Goal: Task Accomplishment & Management: Manage account settings

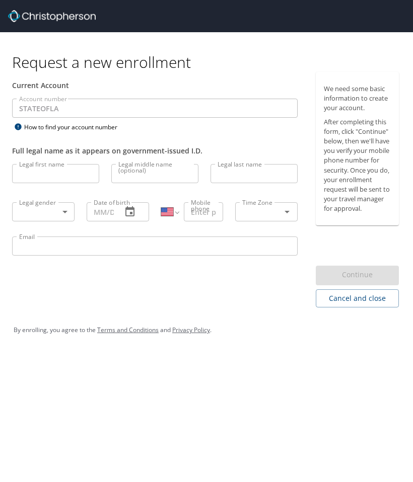
select select "US"
click at [34, 180] on input "Legal first name" at bounding box center [55, 173] width 87 height 19
type input "Christina"
type input "Frught"
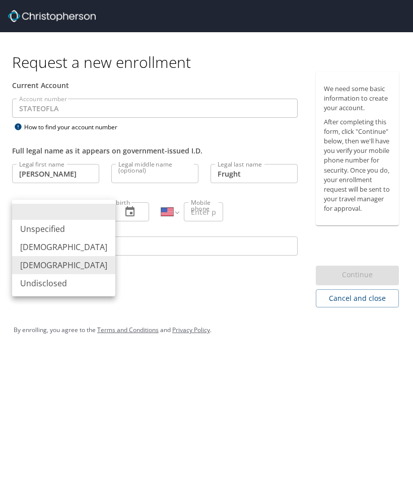
type input "Female"
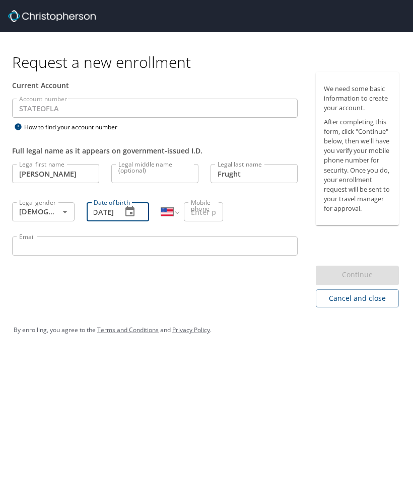
scroll to position [0, 19]
type input "12/28/1987"
click at [218, 206] on input "Mobile phone" at bounding box center [203, 211] width 39 height 19
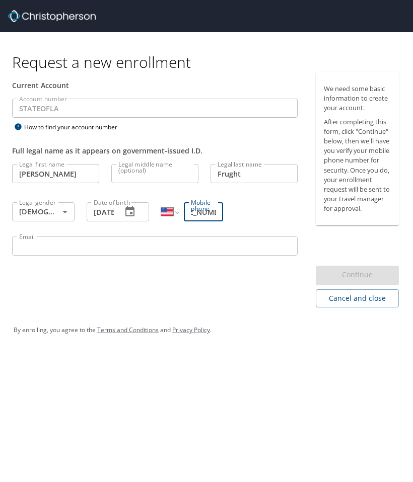
type input "(504) 650-9009"
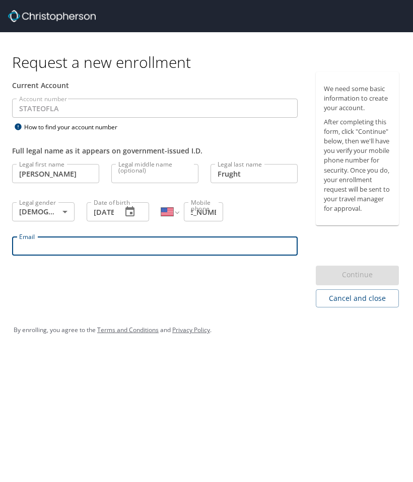
scroll to position [0, 0]
type input "christina.frught2@la.gov"
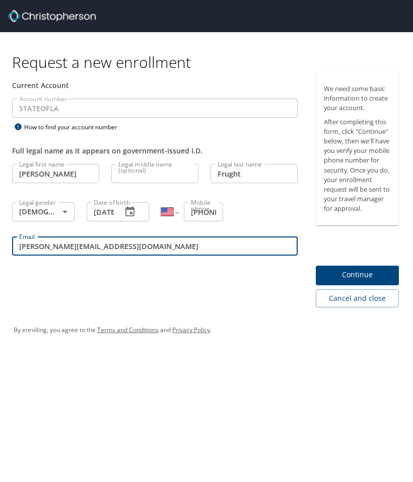
click at [366, 277] on span "Continue" at bounding box center [357, 275] width 67 height 13
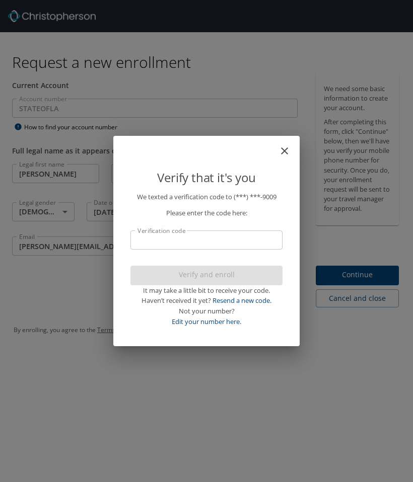
click at [177, 242] on input "Verification code" at bounding box center [206, 240] width 152 height 19
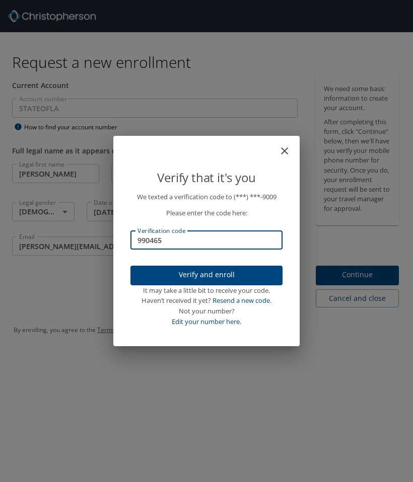
type input "990465"
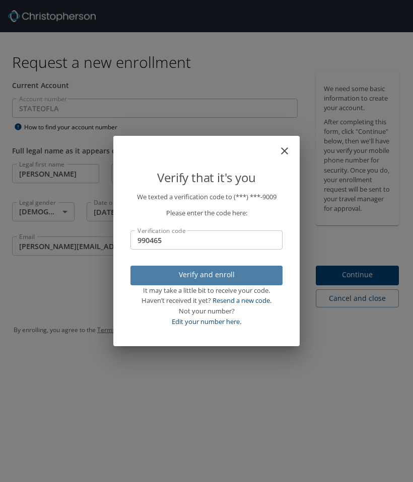
click at [195, 277] on span "Verify and enroll" at bounding box center [206, 275] width 136 height 13
click at [338, 280] on div "Verify that it's you We texted a verification code to (***) ***- 9009 Please en…" at bounding box center [206, 241] width 413 height 482
click at [328, 402] on div "Verify that it's you We texted a verification code to (***) ***- 9009 Please en…" at bounding box center [206, 241] width 413 height 482
click at [26, 111] on div "Verify that it's you We texted a verification code to (***) ***- 9009 Please en…" at bounding box center [206, 241] width 413 height 482
click at [357, 271] on div "Verify that it's you We texted a verification code to (***) ***- 9009 Please en…" at bounding box center [206, 241] width 413 height 482
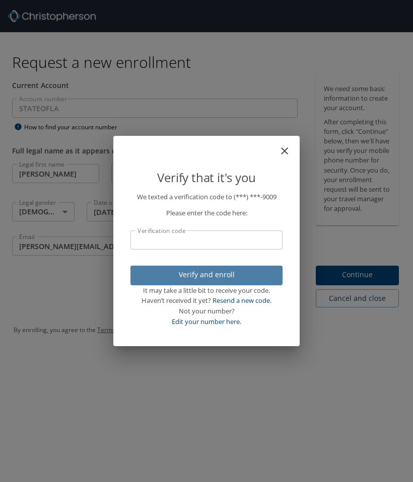
click at [208, 216] on p "Please enter the code here:" at bounding box center [206, 213] width 152 height 11
click at [108, 247] on div "Verify that it's you We texted a verification code to (***) ***- 9009 Please en…" at bounding box center [206, 241] width 413 height 482
click at [39, 177] on div "Verify that it's you We texted a verification code to (***) ***- 9009 Please en…" at bounding box center [206, 241] width 413 height 482
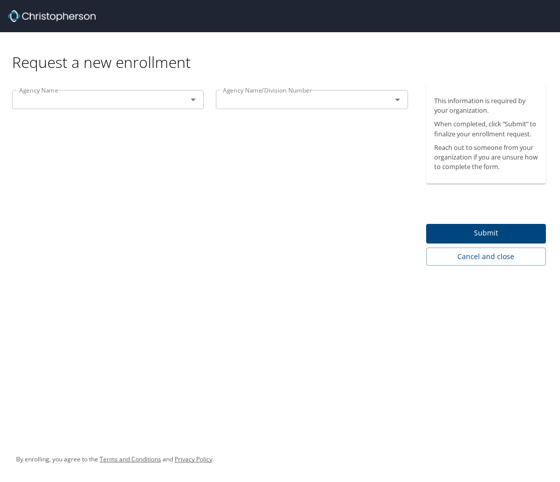
click at [353, 54] on div "Request a new enrollment" at bounding box center [283, 52] width 542 height 40
click at [167, 99] on input "text" at bounding box center [93, 99] width 156 height 13
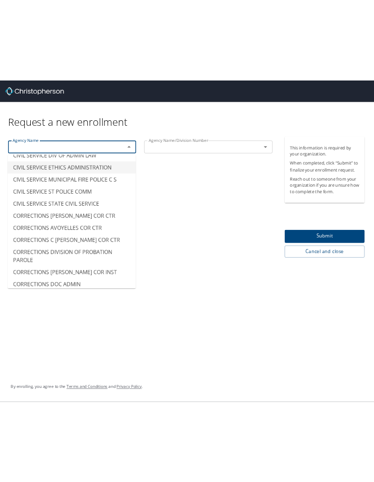
scroll to position [1057, 0]
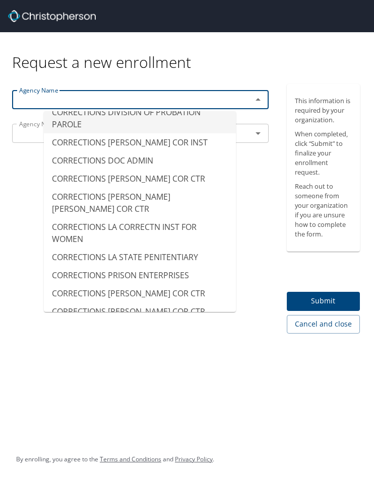
click at [119, 133] on li "CORRECTIONS DIVISION OF PROBATION PAROLE" at bounding box center [140, 118] width 192 height 30
type input "CORRECTIONS DIVISION OF PROBATION PAROLE"
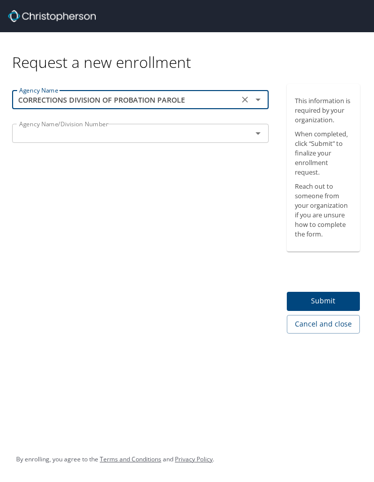
click at [52, 135] on input "text" at bounding box center [125, 133] width 221 height 13
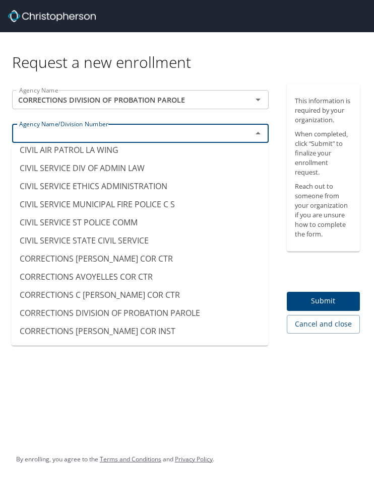
scroll to position [906, 0]
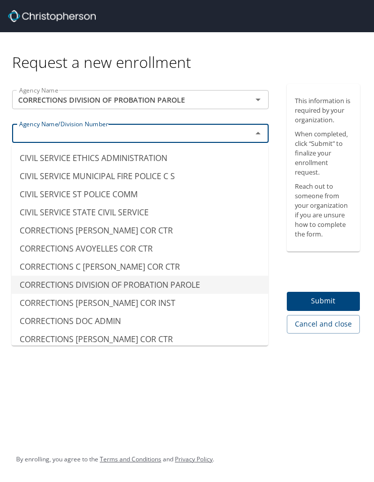
click at [48, 284] on li "CORRECTIONS DIVISION OF PROBATION PAROLE" at bounding box center [140, 285] width 256 height 18
type input "CORRECTIONS DIVISION OF PROBATION PAROLE"
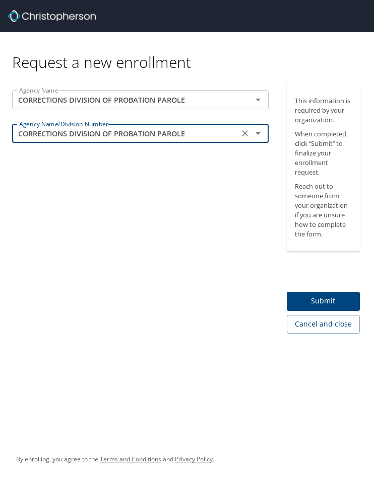
click at [321, 303] on span "Submit" at bounding box center [323, 301] width 57 height 13
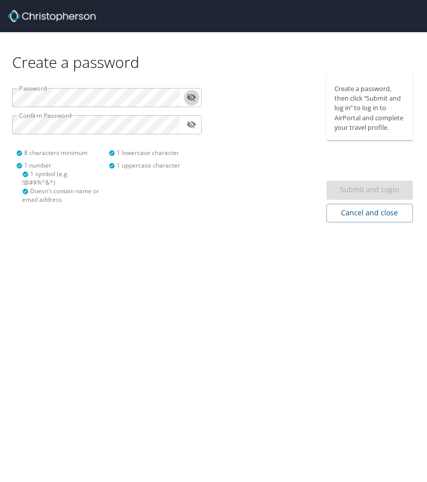
click at [195, 95] on icon "toggle password visibility" at bounding box center [192, 98] width 10 height 10
click at [191, 126] on icon "toggle password visibility" at bounding box center [192, 125] width 10 height 10
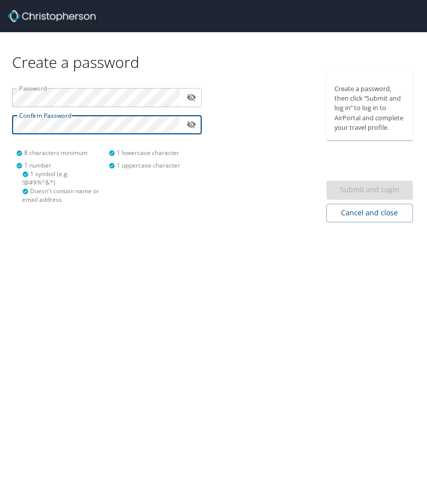
click at [226, 196] on div at bounding box center [267, 147] width 107 height 151
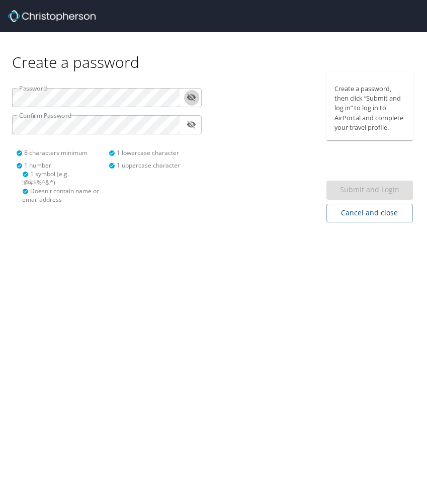
click at [191, 97] on icon "toggle password visibility" at bounding box center [191, 98] width 9 height 8
click at [364, 188] on div "Submit and Login" at bounding box center [370, 191] width 87 height 20
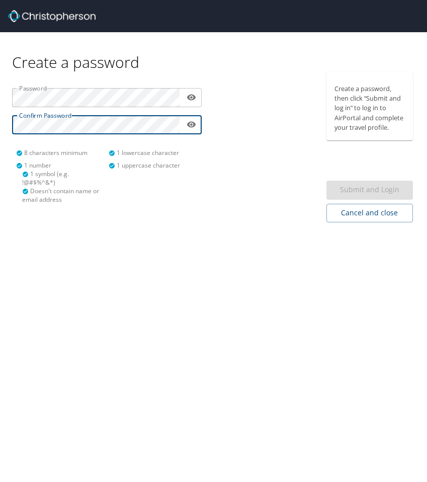
click at [364, 187] on div "Submit and Login" at bounding box center [370, 191] width 87 height 20
click at [371, 114] on p "Create a password, then click “Submit and log in” to log in to AirPortal and co…" at bounding box center [370, 108] width 70 height 48
click at [385, 191] on div "Submit and Login" at bounding box center [370, 191] width 87 height 20
drag, startPoint x: 190, startPoint y: 125, endPoint x: 190, endPoint y: 106, distance: 19.6
click at [190, 120] on icon "toggle password visibility" at bounding box center [192, 125] width 10 height 10
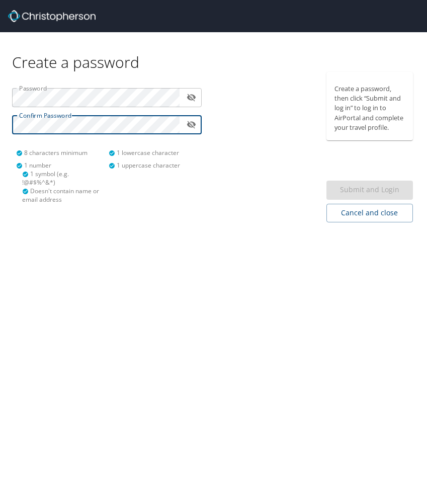
click at [191, 95] on icon "toggle password visibility" at bounding box center [192, 98] width 10 height 10
click at [195, 94] on icon "toggle password visibility" at bounding box center [192, 98] width 10 height 10
click at [195, 95] on icon "toggle password visibility" at bounding box center [192, 98] width 10 height 10
click at [180, 99] on div "​" at bounding box center [107, 97] width 190 height 19
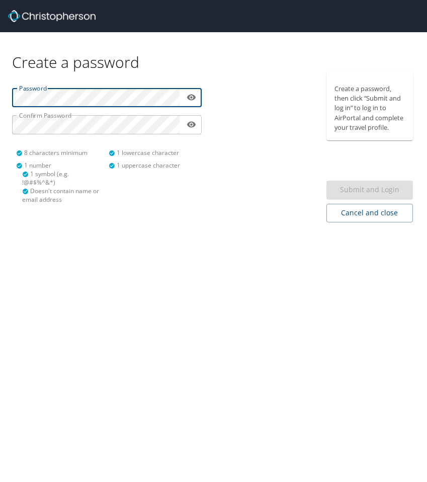
click at [135, 135] on div "Password ​ Confirm Password ​ 8 characters minimum 1 number 1 lowercase charact…" at bounding box center [107, 142] width 202 height 140
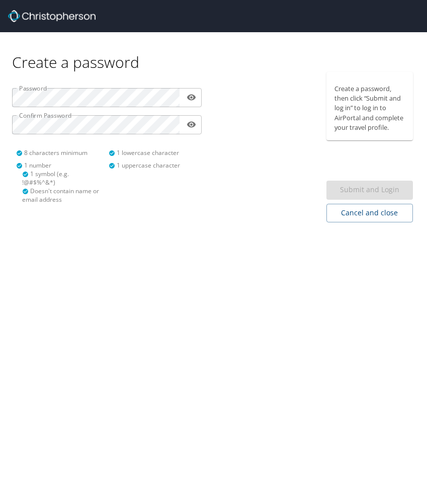
click at [352, 184] on div "Submit and Login" at bounding box center [370, 191] width 87 height 20
click at [88, 161] on div "1 number" at bounding box center [62, 165] width 93 height 9
click at [83, 176] on div "1 symbol (e.g. !@#$%^&*)" at bounding box center [62, 178] width 81 height 17
click at [0, 123] on html "Create a password Password ​ Confirm Password ​ 8 characters minimum 1 number 1…" at bounding box center [213, 241] width 427 height 482
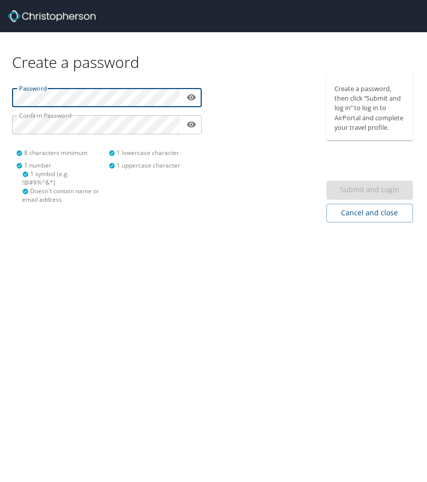
click at [0, 89] on html "Create a password Password ​ Confirm Password ​ 8 characters minimum 1 number 1…" at bounding box center [213, 241] width 427 height 482
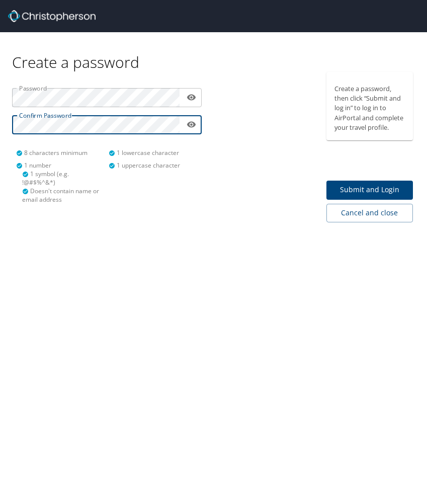
click at [352, 184] on span "Submit and Login" at bounding box center [370, 190] width 70 height 13
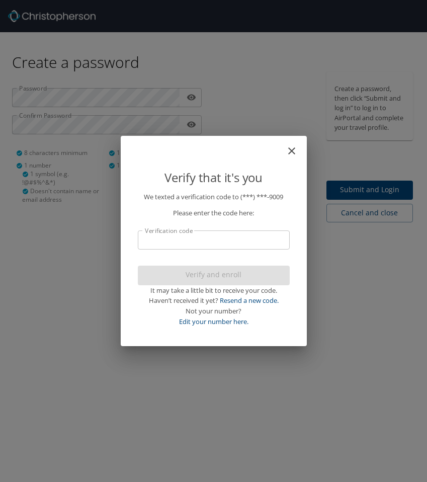
click at [211, 242] on input "Verification code" at bounding box center [214, 240] width 152 height 19
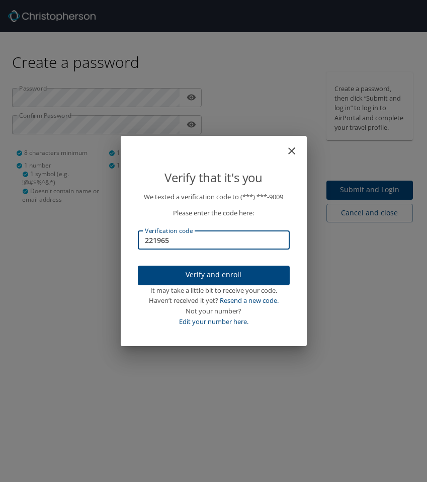
type input "221965"
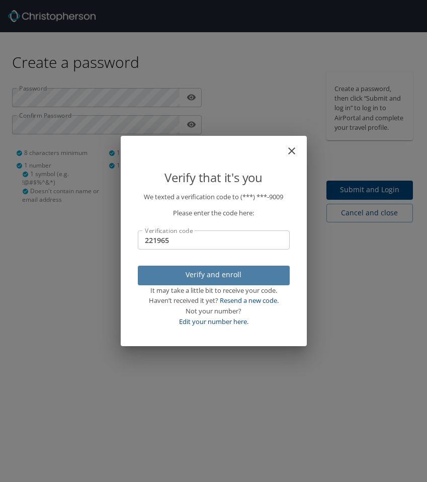
click at [202, 275] on span "Verify and enroll" at bounding box center [214, 275] width 136 height 13
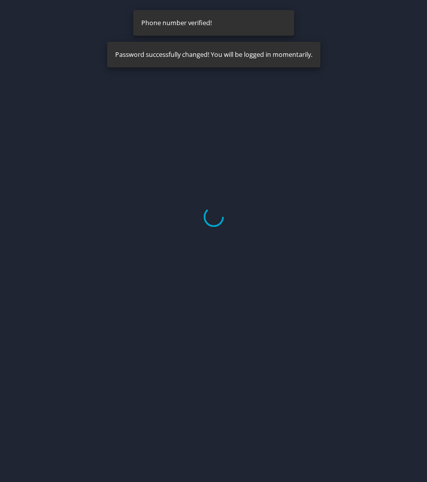
select select "US"
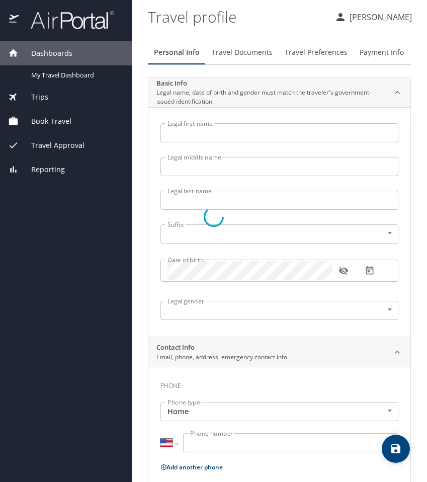
type input "Christina"
type input "Frught"
type input "Female"
select select "US"
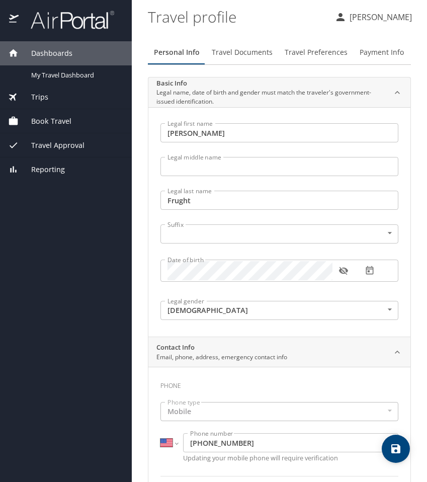
click at [184, 169] on input "Legal middle name" at bounding box center [280, 166] width 238 height 19
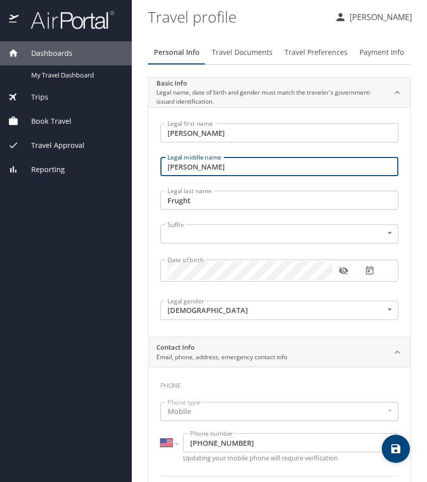
type input "Pitre"
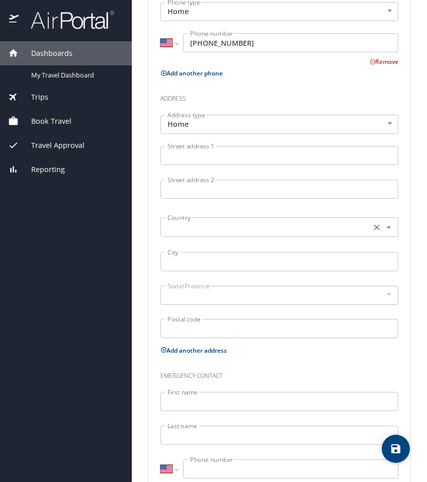
scroll to position [503, 0]
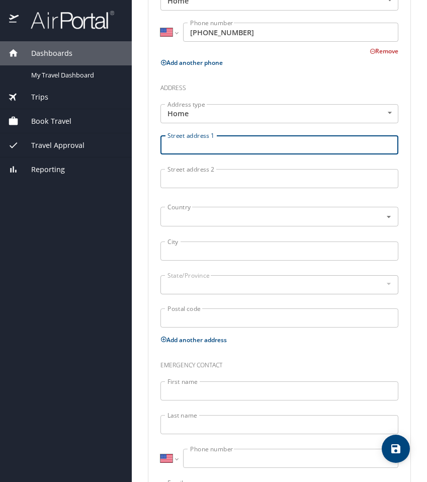
click at [190, 147] on input "Street address 1" at bounding box center [280, 144] width 238 height 19
type input "2255 Rue Toulander"
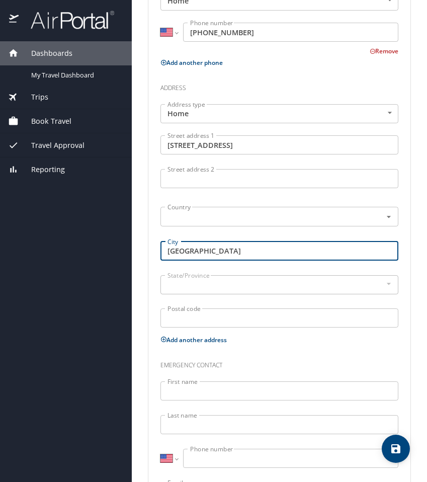
type input "Mandeville"
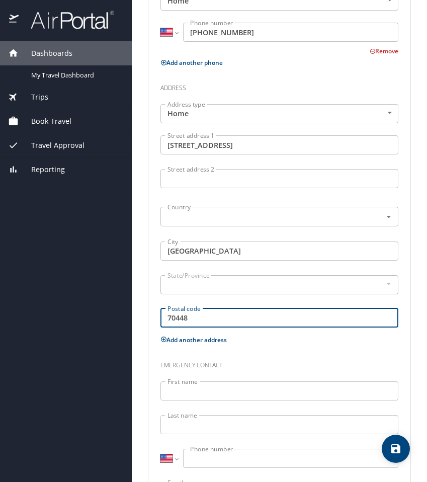
type input "70448"
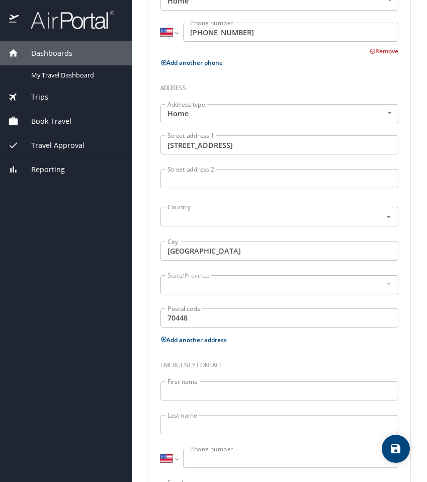
click at [256, 386] on input "First name" at bounding box center [280, 391] width 238 height 19
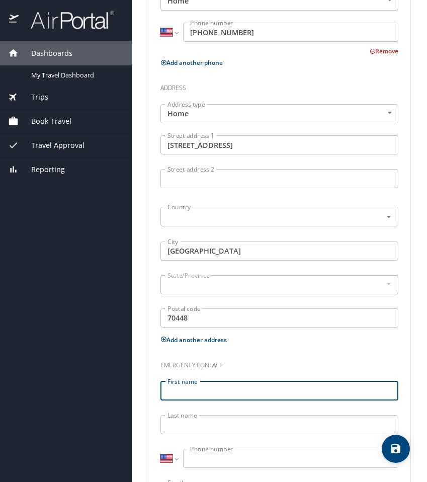
click at [383, 283] on div at bounding box center [388, 284] width 11 height 12
click at [220, 218] on input "text" at bounding box center [265, 216] width 202 height 13
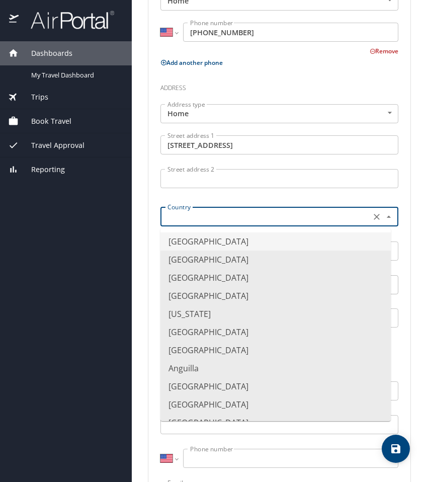
click at [215, 242] on li "United States of America" at bounding box center [276, 242] width 231 height 18
type input "United States of America"
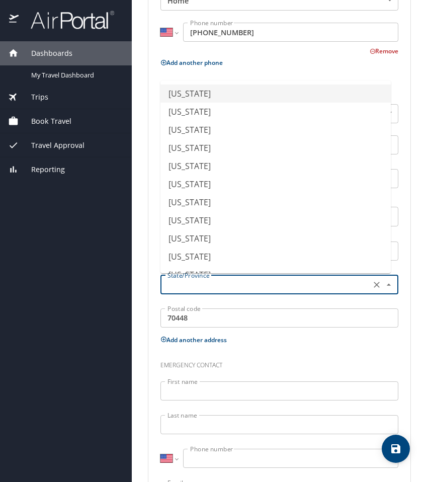
click at [222, 283] on input "text" at bounding box center [265, 284] width 202 height 13
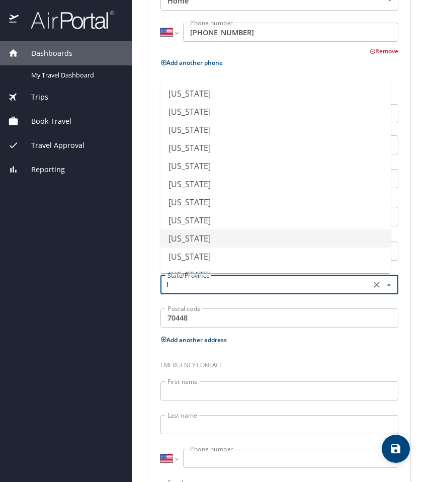
click at [216, 237] on li "Louisiana" at bounding box center [276, 239] width 231 height 18
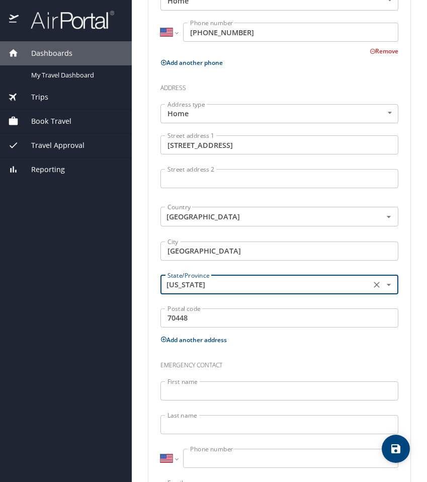
type input "Louisiana"
click at [208, 388] on input "First name" at bounding box center [280, 391] width 238 height 19
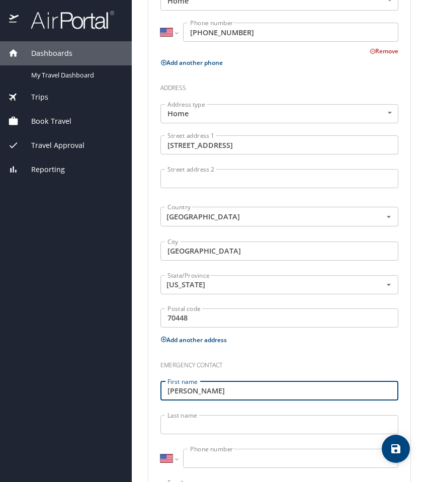
type input "Ryan"
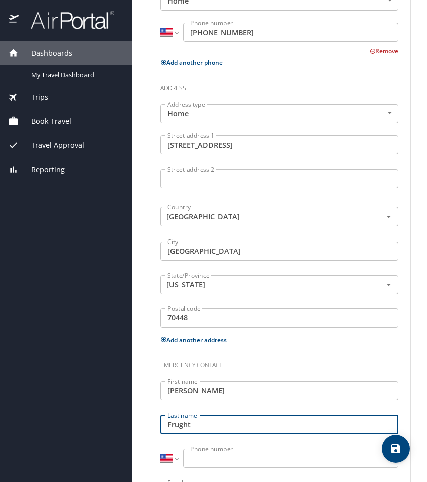
type input "Frught"
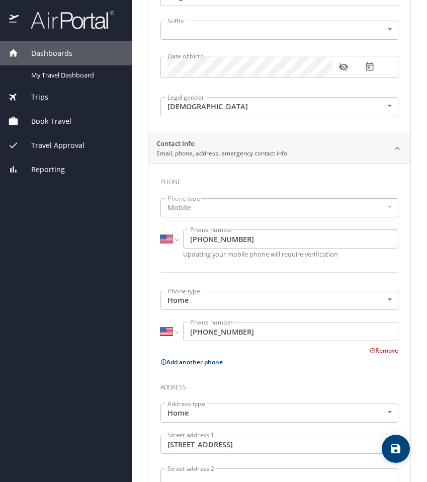
scroll to position [0, 0]
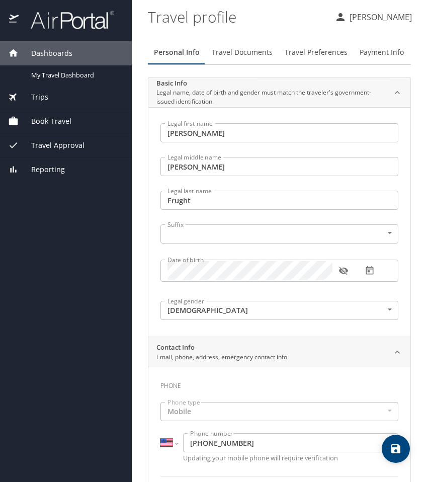
type input "[PHONE_NUMBER]"
click at [220, 47] on span "Travel Documents" at bounding box center [242, 52] width 61 height 13
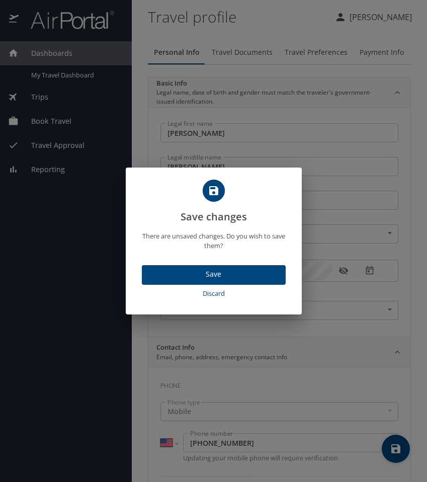
click at [210, 271] on span "Save" at bounding box center [214, 274] width 128 height 13
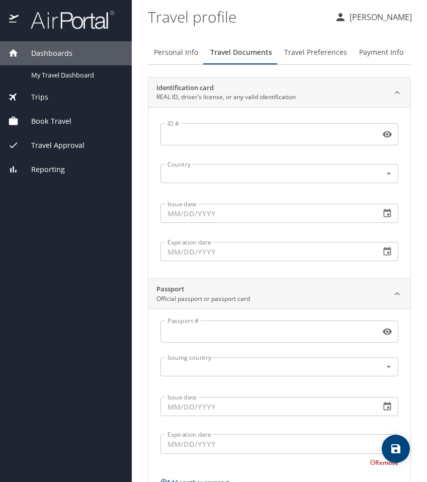
click at [144, 67] on main "Travel profile Christina Frught Personal Info Travel Documents Travel Preferenc…" at bounding box center [280, 241] width 296 height 482
click at [358, 12] on p "[PERSON_NAME]" at bounding box center [379, 17] width 65 height 12
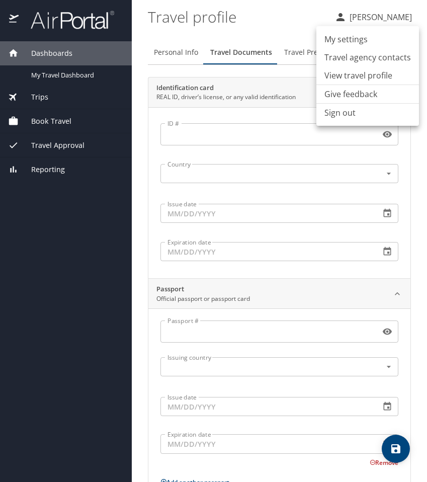
click at [62, 75] on div at bounding box center [213, 241] width 427 height 482
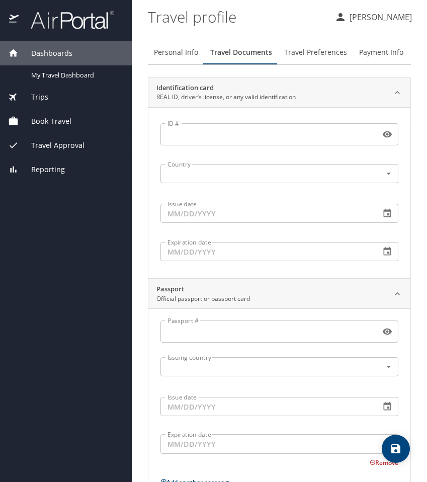
click at [304, 55] on span "Travel Preferences" at bounding box center [315, 52] width 63 height 13
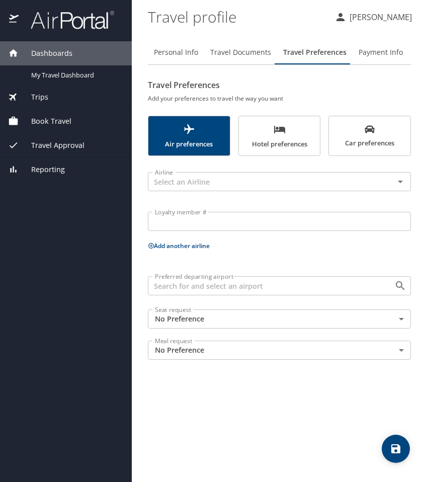
click at [393, 18] on p "[PERSON_NAME]" at bounding box center [379, 17] width 65 height 12
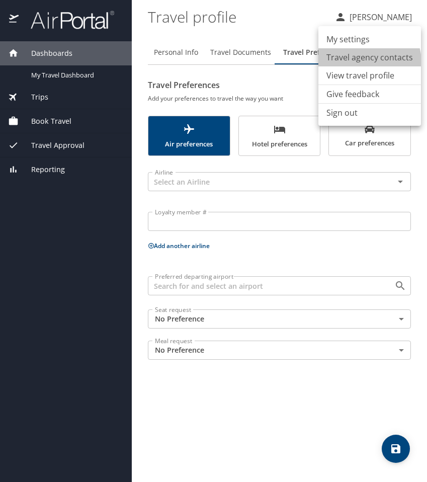
click at [363, 62] on li "Travel agency contacts" at bounding box center [370, 57] width 103 height 18
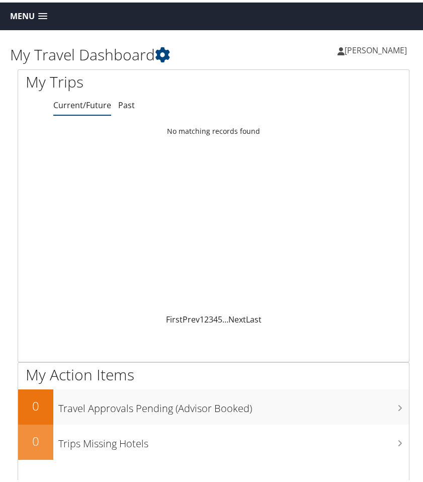
click at [30, 18] on span "Menu" at bounding box center [22, 14] width 25 height 10
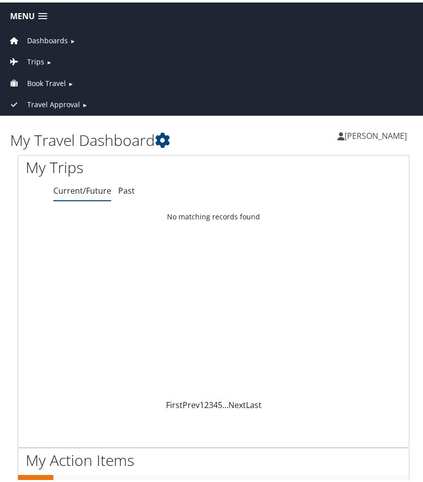
click at [25, 39] on link "Dashboards" at bounding box center [38, 38] width 60 height 10
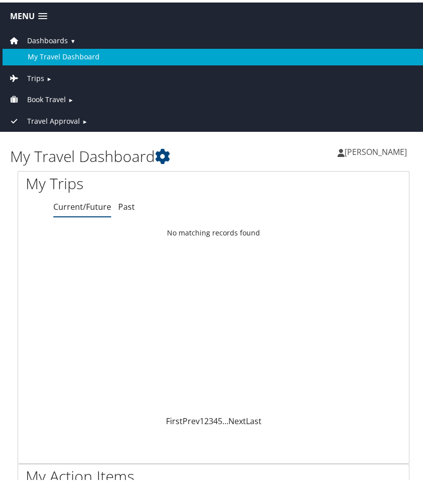
click at [35, 54] on link "My Travel Dashboard" at bounding box center [214, 54] width 422 height 16
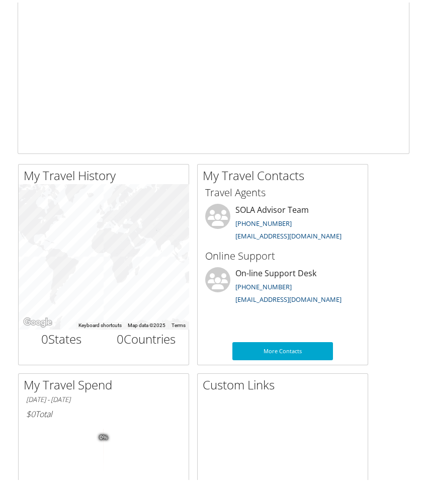
scroll to position [307, 0]
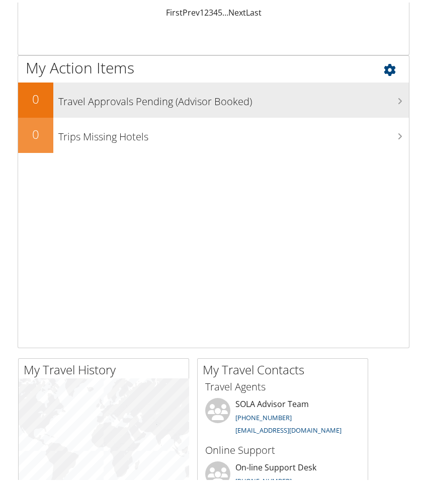
click at [154, 92] on h3 "Travel Approvals Pending (Advisor Booked)" at bounding box center [233, 96] width 351 height 19
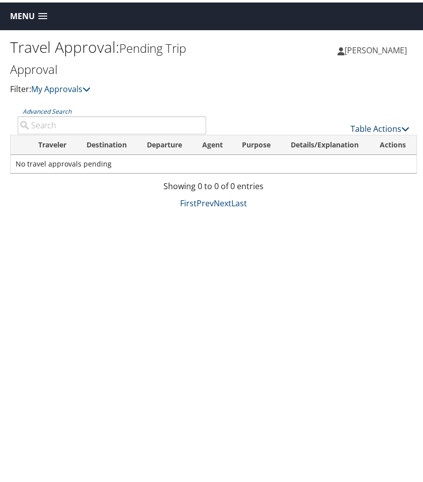
click at [389, 128] on link "Table Actions" at bounding box center [380, 126] width 59 height 11
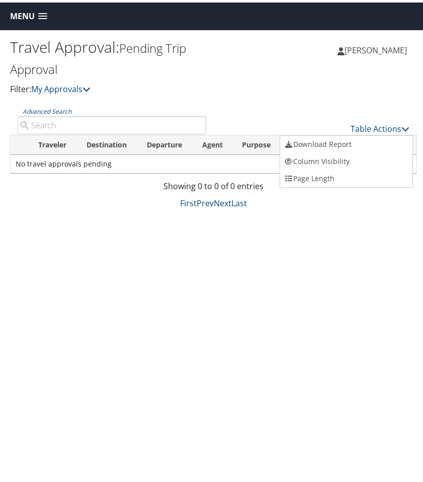
click at [359, 233] on div at bounding box center [213, 241] width 427 height 482
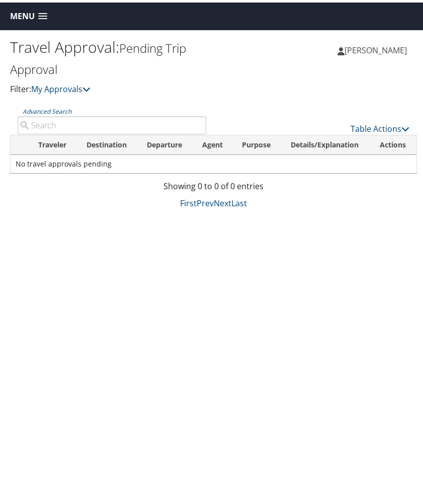
click at [351, 50] on span "[PERSON_NAME]" at bounding box center [376, 47] width 62 height 11
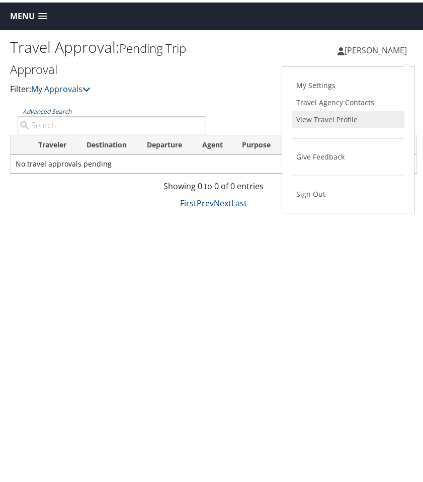
click at [345, 121] on link "View Travel Profile" at bounding box center [349, 117] width 112 height 17
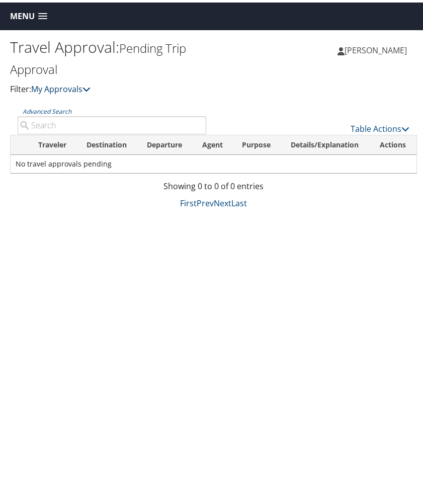
click at [88, 87] on icon at bounding box center [87, 87] width 8 height 8
click at [387, 130] on link "Table Actions" at bounding box center [380, 126] width 59 height 11
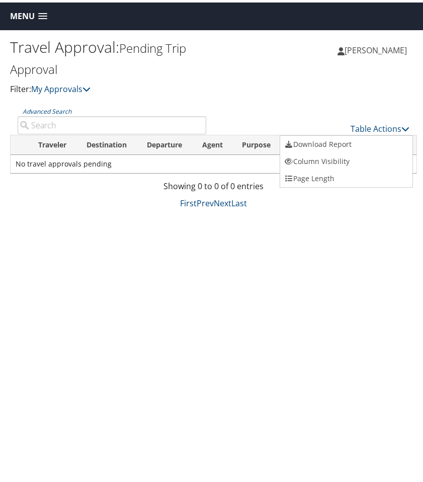
click at [367, 43] on div at bounding box center [213, 241] width 427 height 482
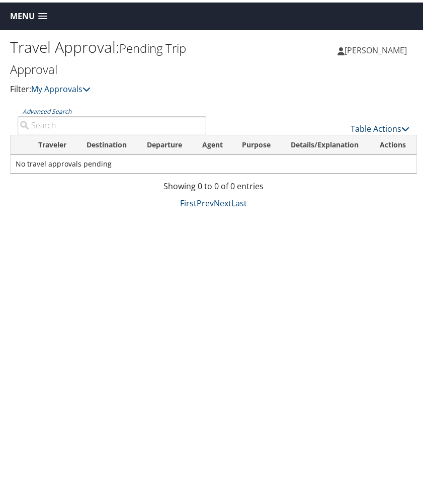
click at [353, 129] on link "Table Actions" at bounding box center [380, 126] width 59 height 11
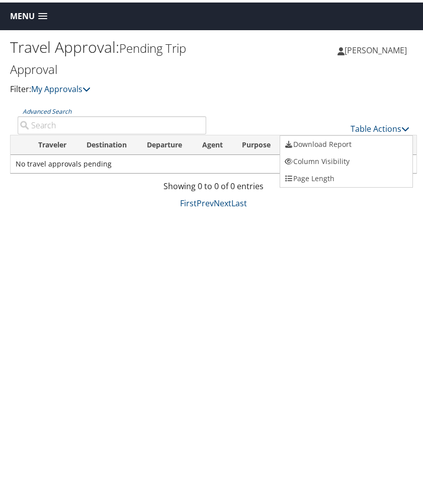
click at [354, 56] on div at bounding box center [213, 241] width 427 height 482
click at [354, 48] on div at bounding box center [213, 241] width 427 height 482
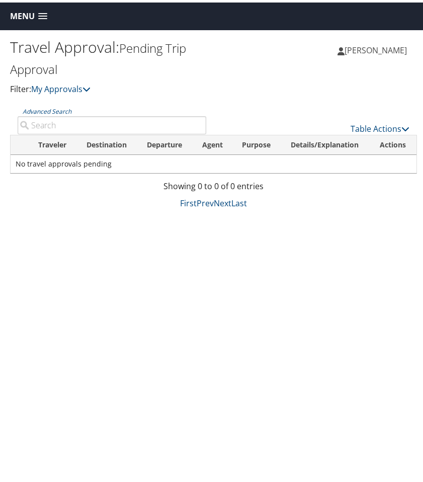
click at [373, 47] on span "[PERSON_NAME]" at bounding box center [376, 47] width 62 height 11
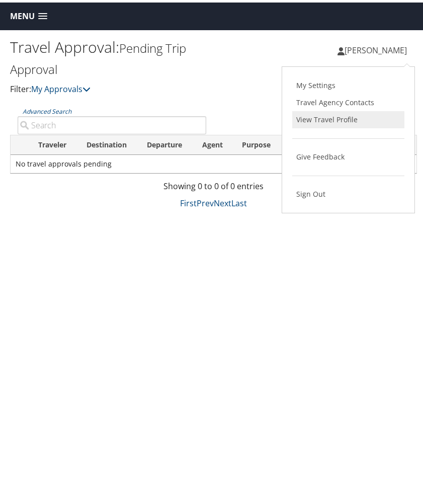
click at [345, 116] on link "View Travel Profile" at bounding box center [349, 117] width 112 height 17
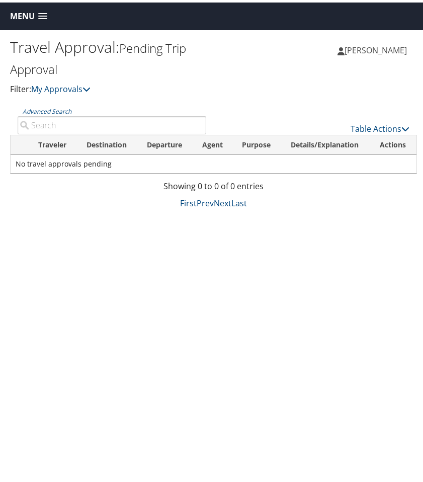
click at [122, 234] on div "Travel Approval: Pending Trip Approval Filter: My Approvals [PERSON_NAME] [PERS…" at bounding box center [213, 269] width 427 height 482
click at [42, 17] on span at bounding box center [42, 14] width 9 height 7
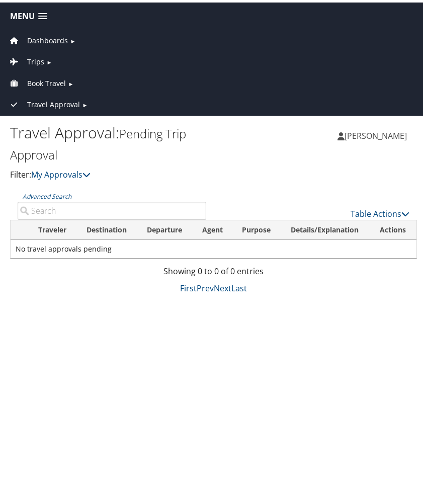
click at [42, 40] on span "Dashboards" at bounding box center [47, 38] width 41 height 11
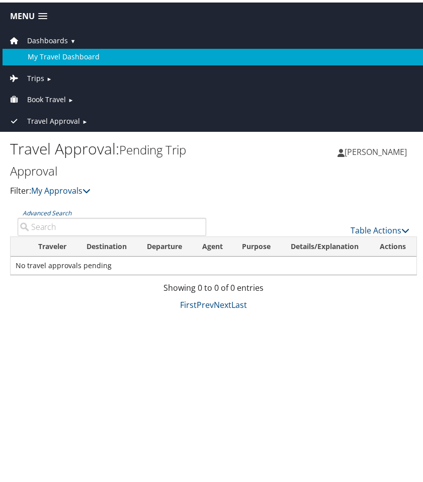
click at [46, 55] on link "My Travel Dashboard" at bounding box center [214, 54] width 422 height 16
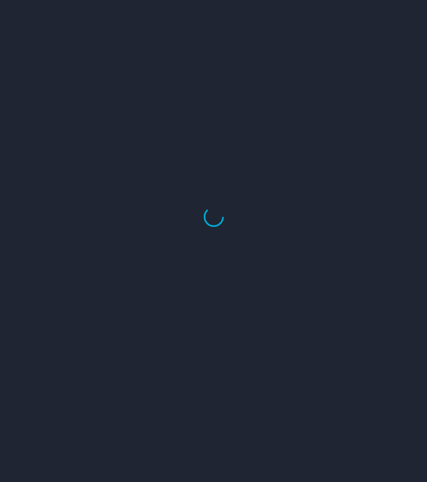
select select "US"
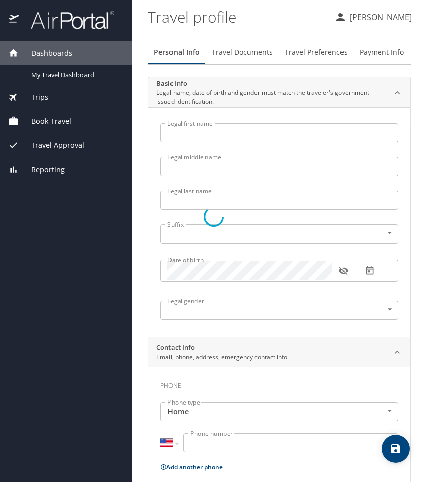
type input "[PERSON_NAME]"
type input "Frught"
type input "[DEMOGRAPHIC_DATA]"
type input "[PERSON_NAME]"
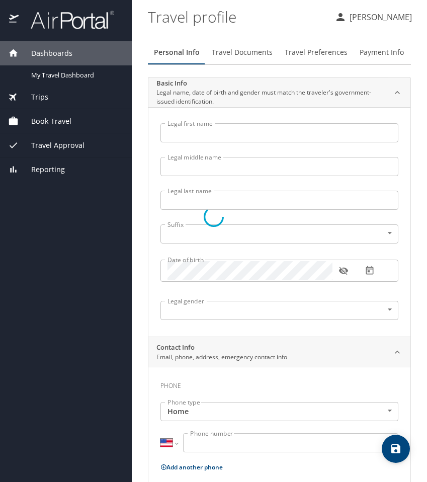
type input "Frught"
type input "[PHONE_NUMBER]"
select select "US"
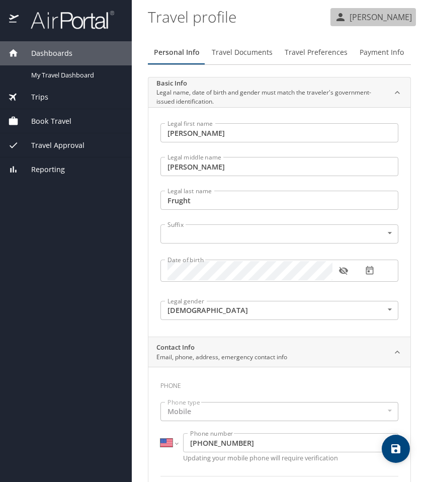
click at [380, 19] on p "[PERSON_NAME]" at bounding box center [379, 17] width 65 height 12
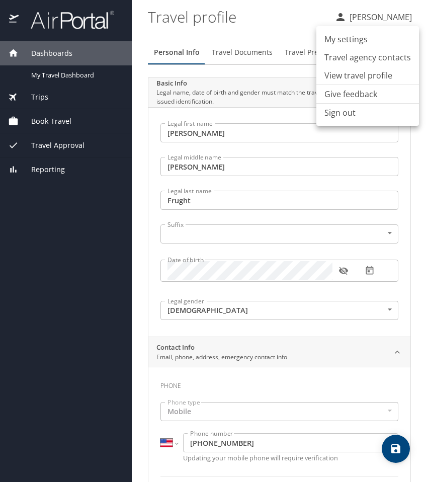
click at [90, 18] on div at bounding box center [213, 241] width 427 height 482
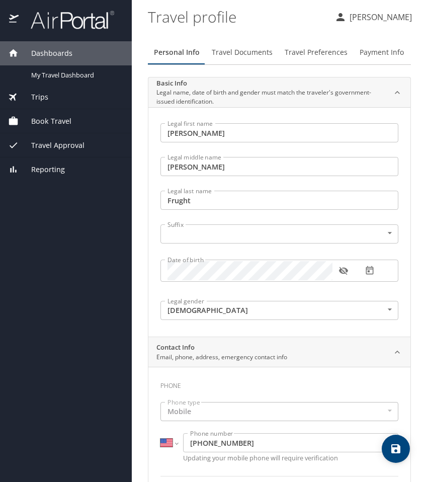
click at [90, 18] on img at bounding box center [67, 20] width 95 height 20
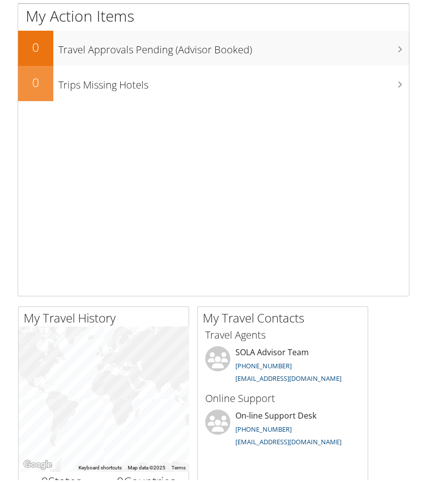
scroll to position [403, 0]
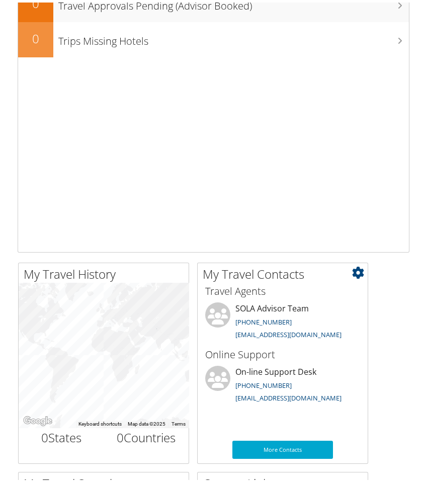
click at [359, 271] on icon at bounding box center [358, 270] width 12 height 12
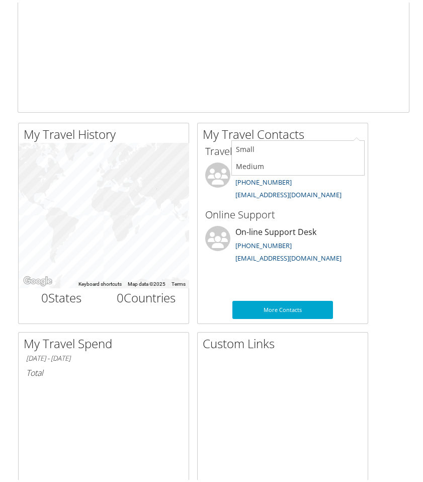
scroll to position [554, 0]
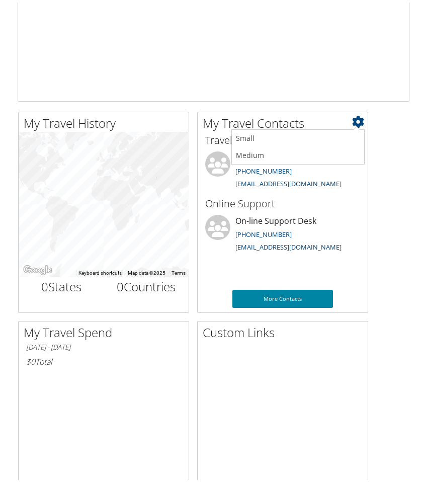
click at [275, 293] on link "More Contacts" at bounding box center [283, 296] width 101 height 18
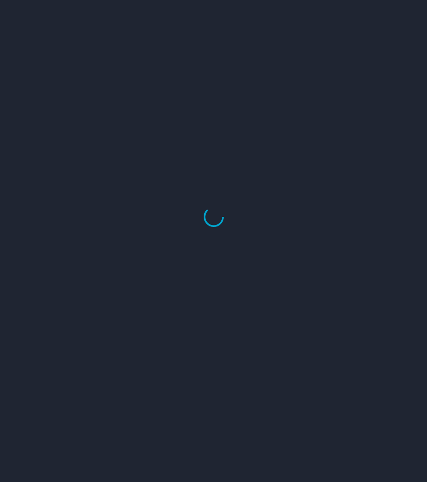
select select "US"
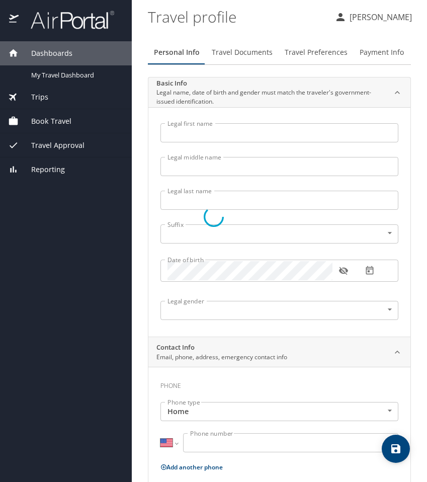
type input "[PERSON_NAME]"
type input "Frught"
type input "[DEMOGRAPHIC_DATA]"
type input "[PERSON_NAME]"
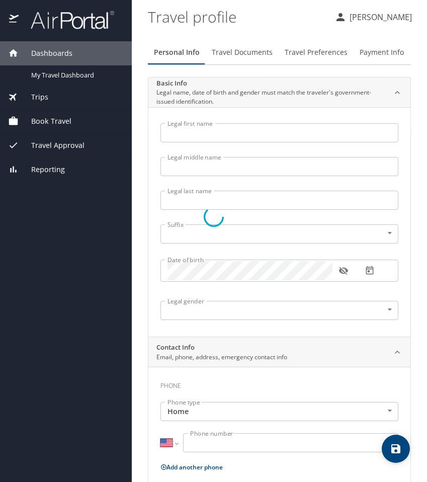
type input "Frught"
type input "(504) 442-2090"
select select "US"
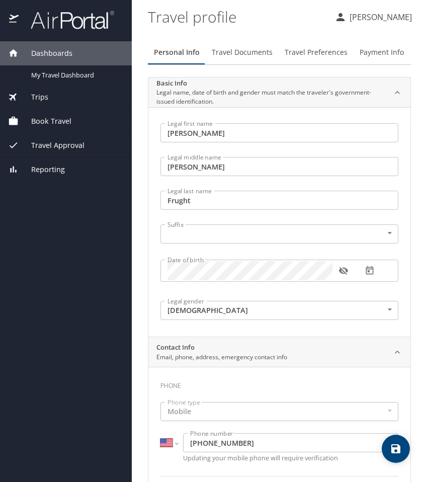
click at [61, 111] on div "Book Travel" at bounding box center [66, 121] width 132 height 24
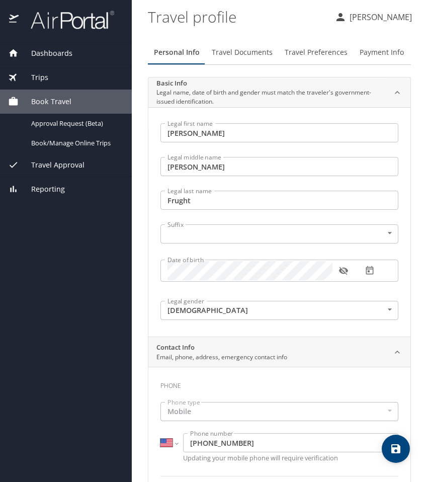
click at [38, 169] on span "Travel Approval" at bounding box center [52, 165] width 66 height 11
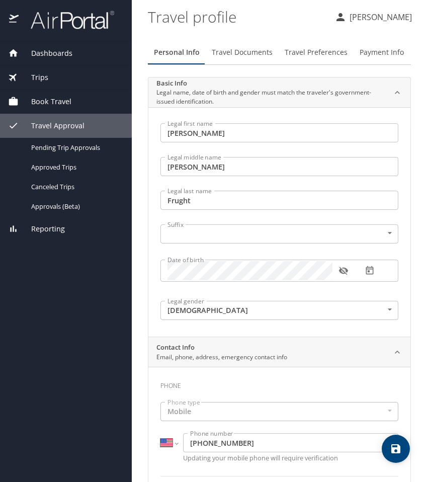
click at [65, 55] on span "Dashboards" at bounding box center [46, 53] width 54 height 11
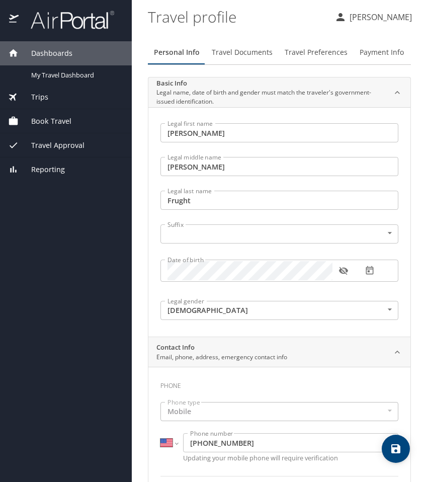
click at [32, 101] on span "Trips" at bounding box center [34, 97] width 30 height 11
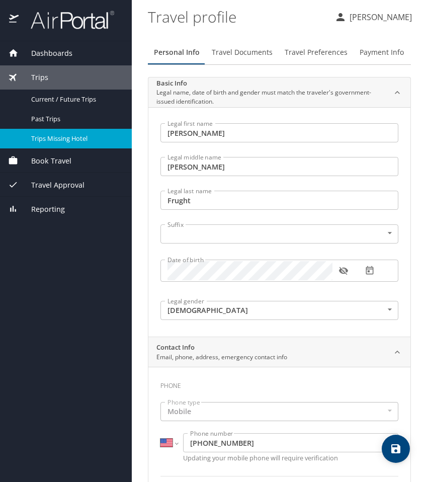
click at [66, 140] on span "Trips Missing Hotel" at bounding box center [75, 139] width 89 height 10
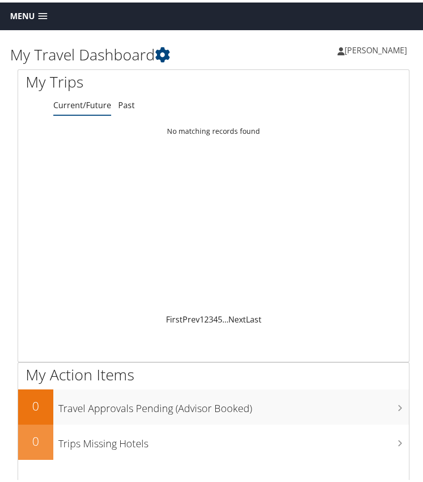
click at [371, 51] on span "[PERSON_NAME]" at bounding box center [376, 47] width 62 height 11
click at [113, 153] on div "Loading... No matching records found" at bounding box center [213, 215] width 391 height 191
click at [35, 14] on span "Menu" at bounding box center [22, 14] width 25 height 10
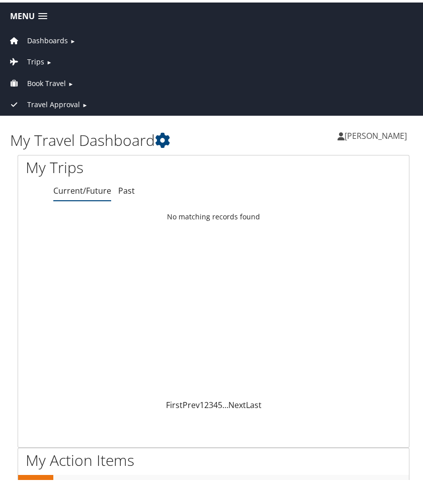
click at [30, 59] on span "Trips" at bounding box center [35, 59] width 17 height 11
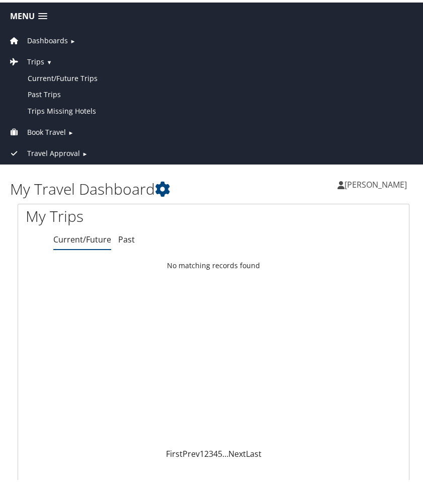
click at [32, 130] on span "Book Travel" at bounding box center [46, 129] width 39 height 11
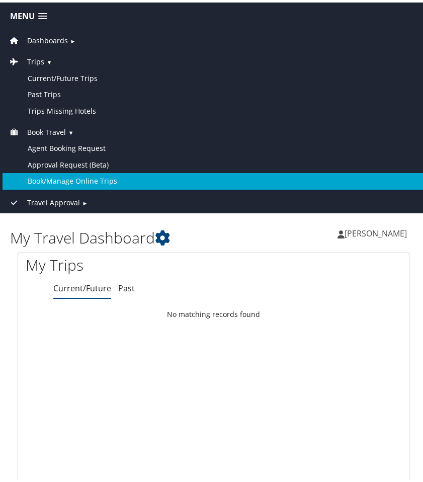
click at [62, 176] on link "Book/Manage Online Trips" at bounding box center [214, 179] width 422 height 16
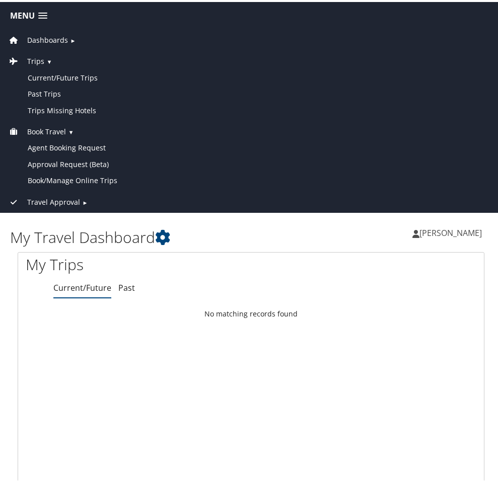
click at [423, 232] on span "[PERSON_NAME]" at bounding box center [450, 231] width 62 height 11
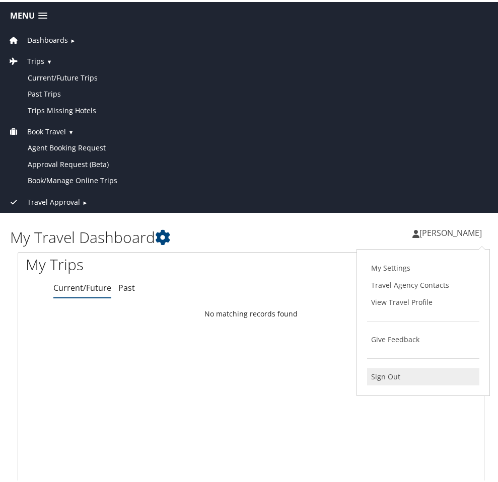
click at [397, 377] on link "Sign Out" at bounding box center [423, 375] width 112 height 17
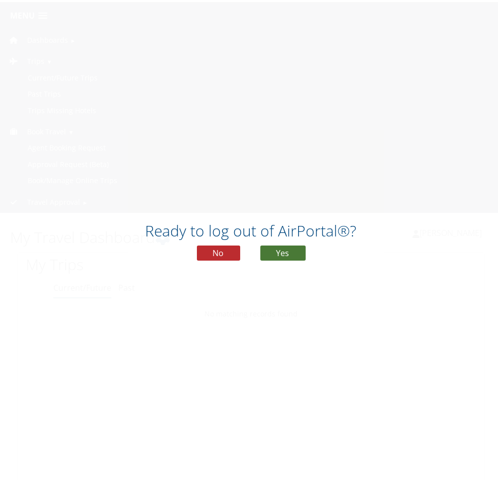
click at [287, 247] on button "Yes" at bounding box center [282, 251] width 45 height 15
